Goal: Navigation & Orientation: Find specific page/section

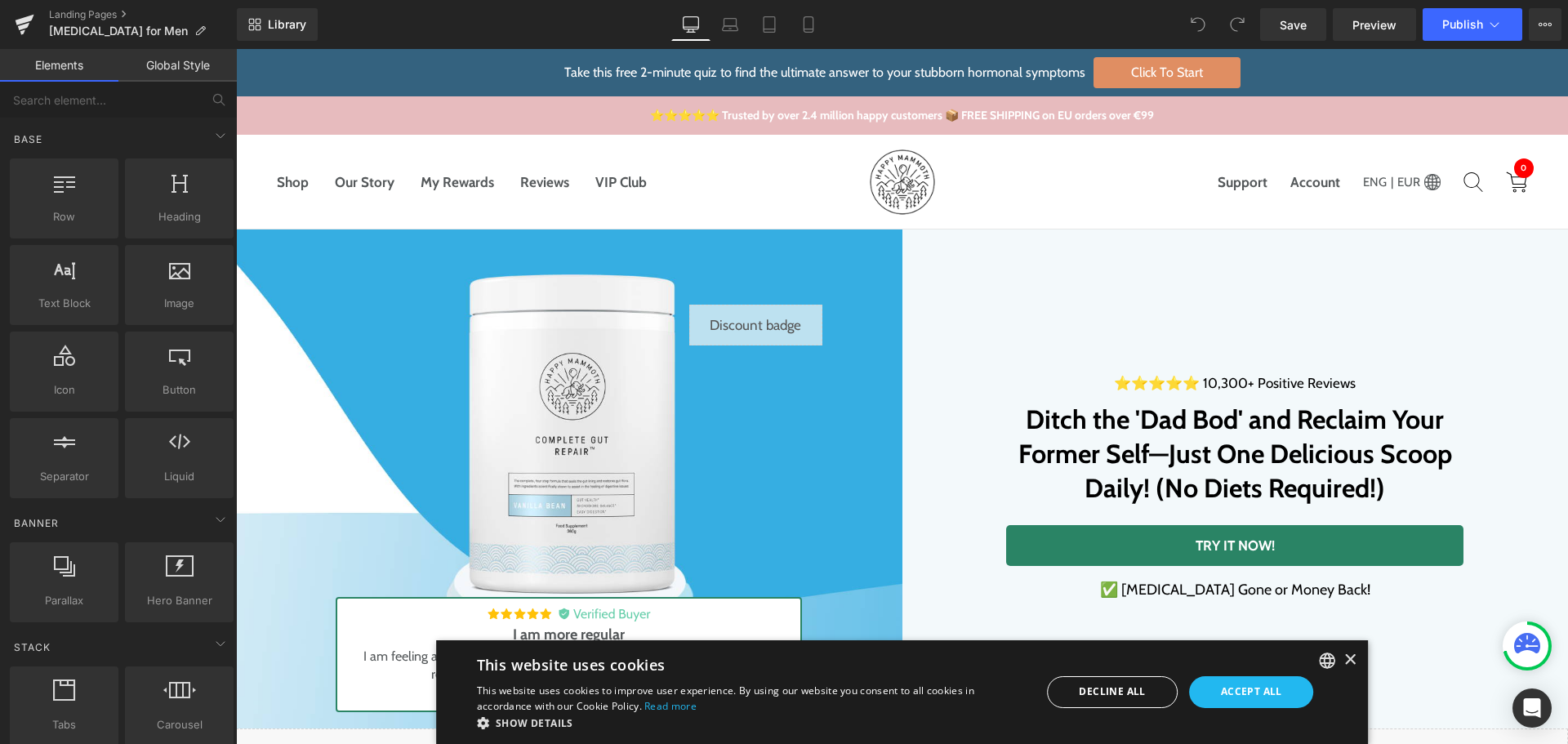
click at [1344, 665] on div "×" at bounding box center [1350, 660] width 12 height 12
